Goal: Go to known website: Access a specific website the user already knows

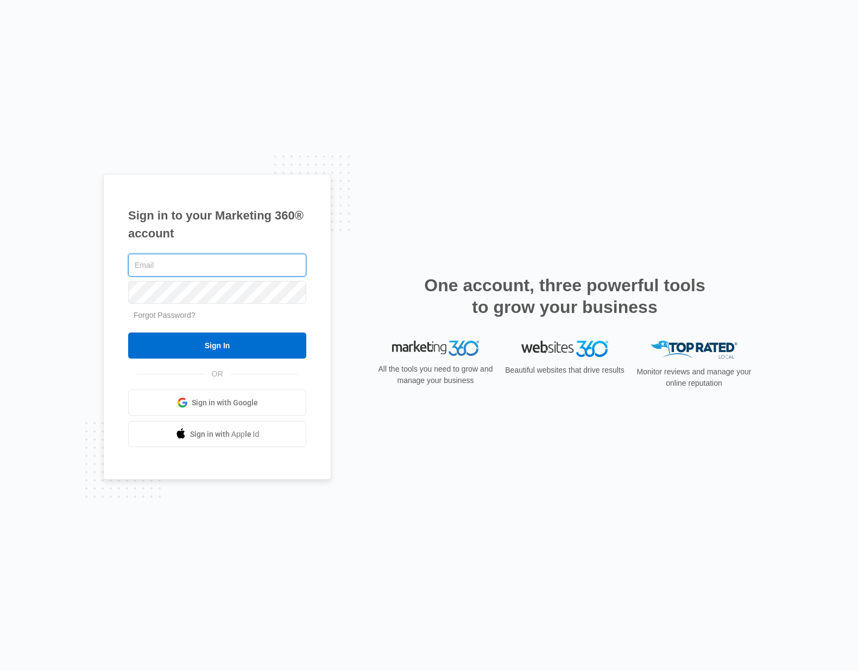
type input "colleen_maijala@unifirst.com"
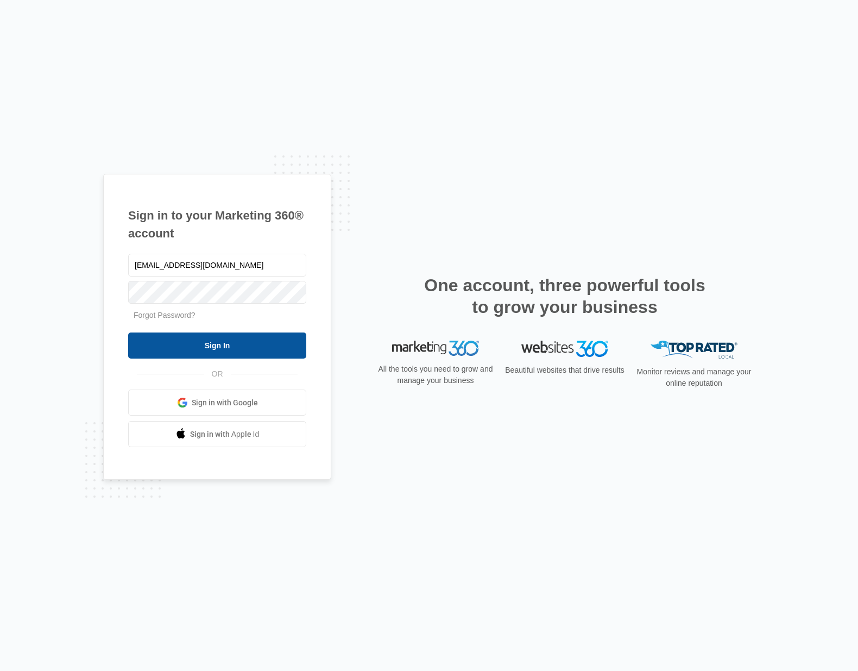
click at [251, 350] on input "Sign In" at bounding box center [217, 346] width 178 height 26
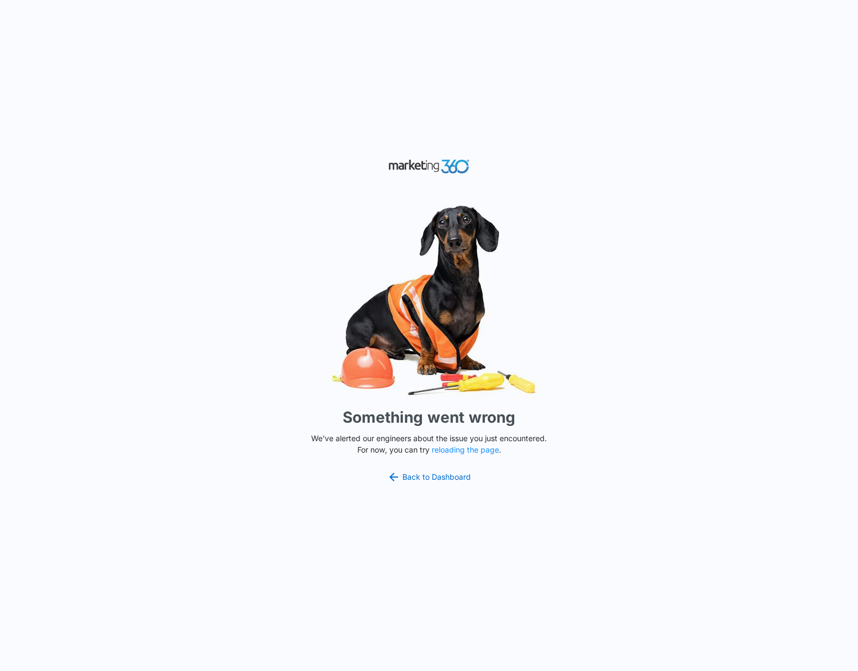
click at [462, 451] on button "reloading the page" at bounding box center [465, 450] width 67 height 9
click at [441, 478] on link "Back to Dashboard" at bounding box center [429, 477] width 84 height 13
click at [428, 476] on link "Back to Dashboard" at bounding box center [429, 477] width 84 height 13
